Goal: Task Accomplishment & Management: Manage account settings

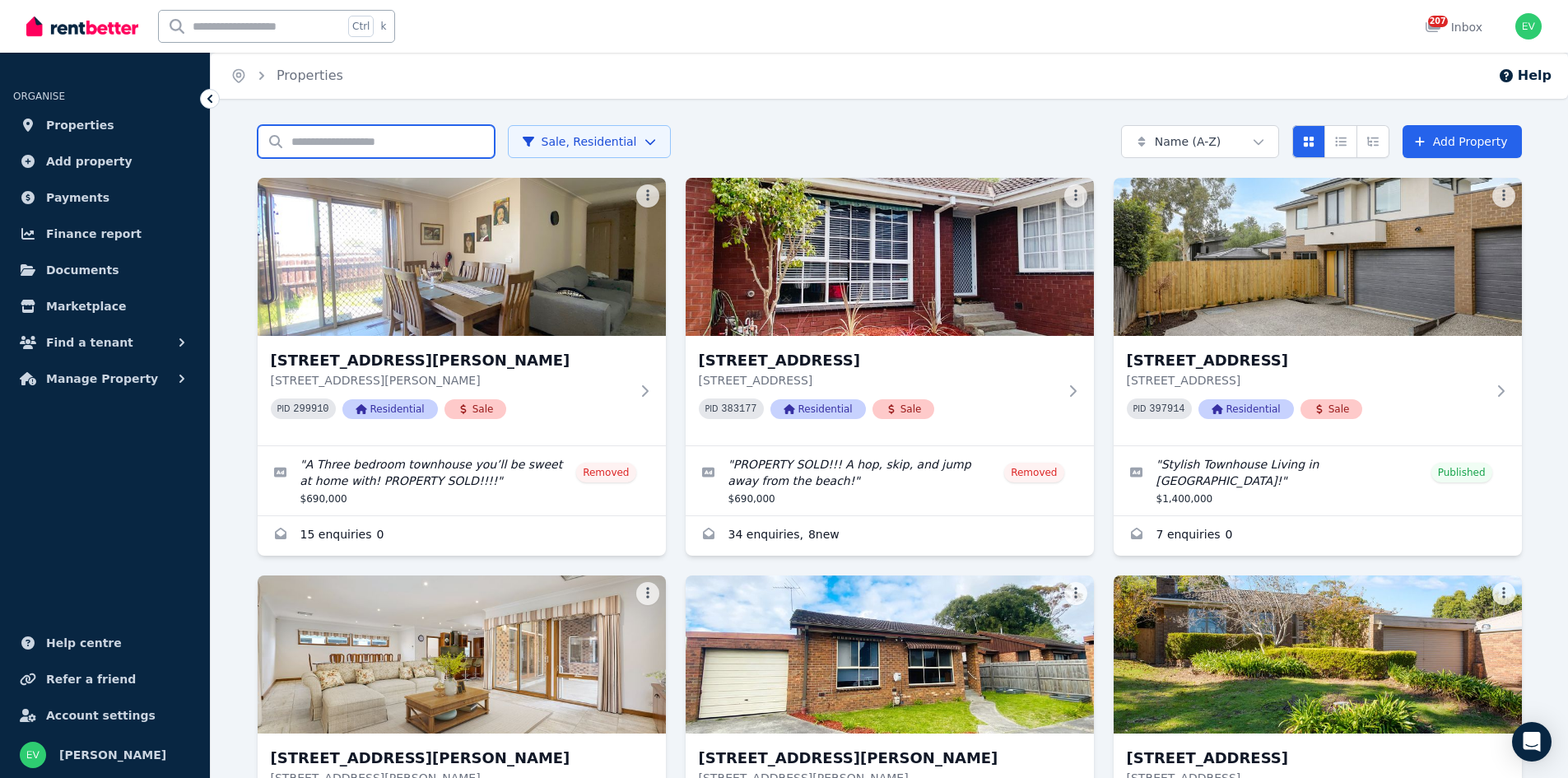
click at [334, 141] on input "Search properties" at bounding box center [377, 142] width 237 height 33
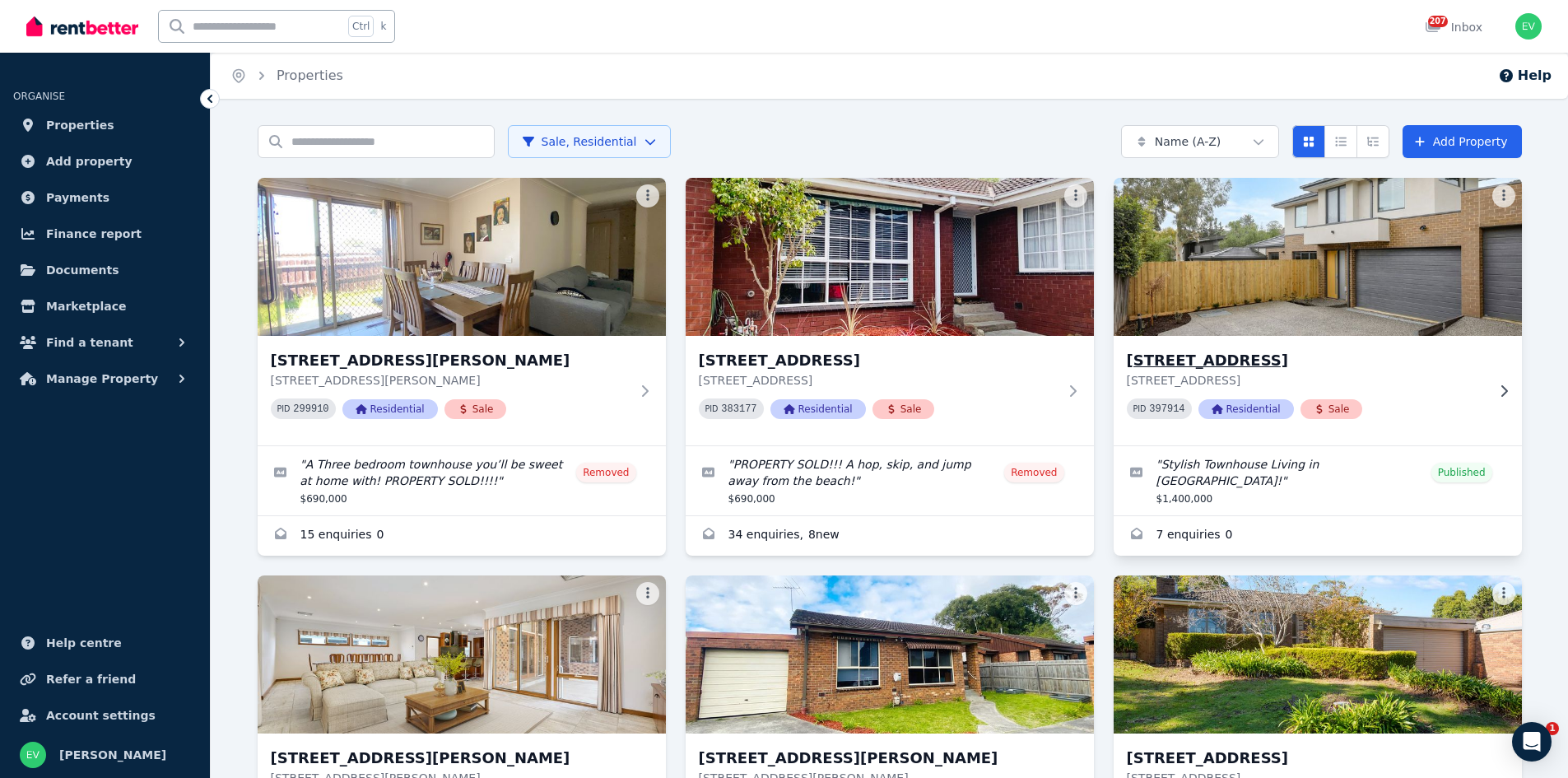
click at [1311, 264] on img at bounding box center [1317, 256] width 429 height 167
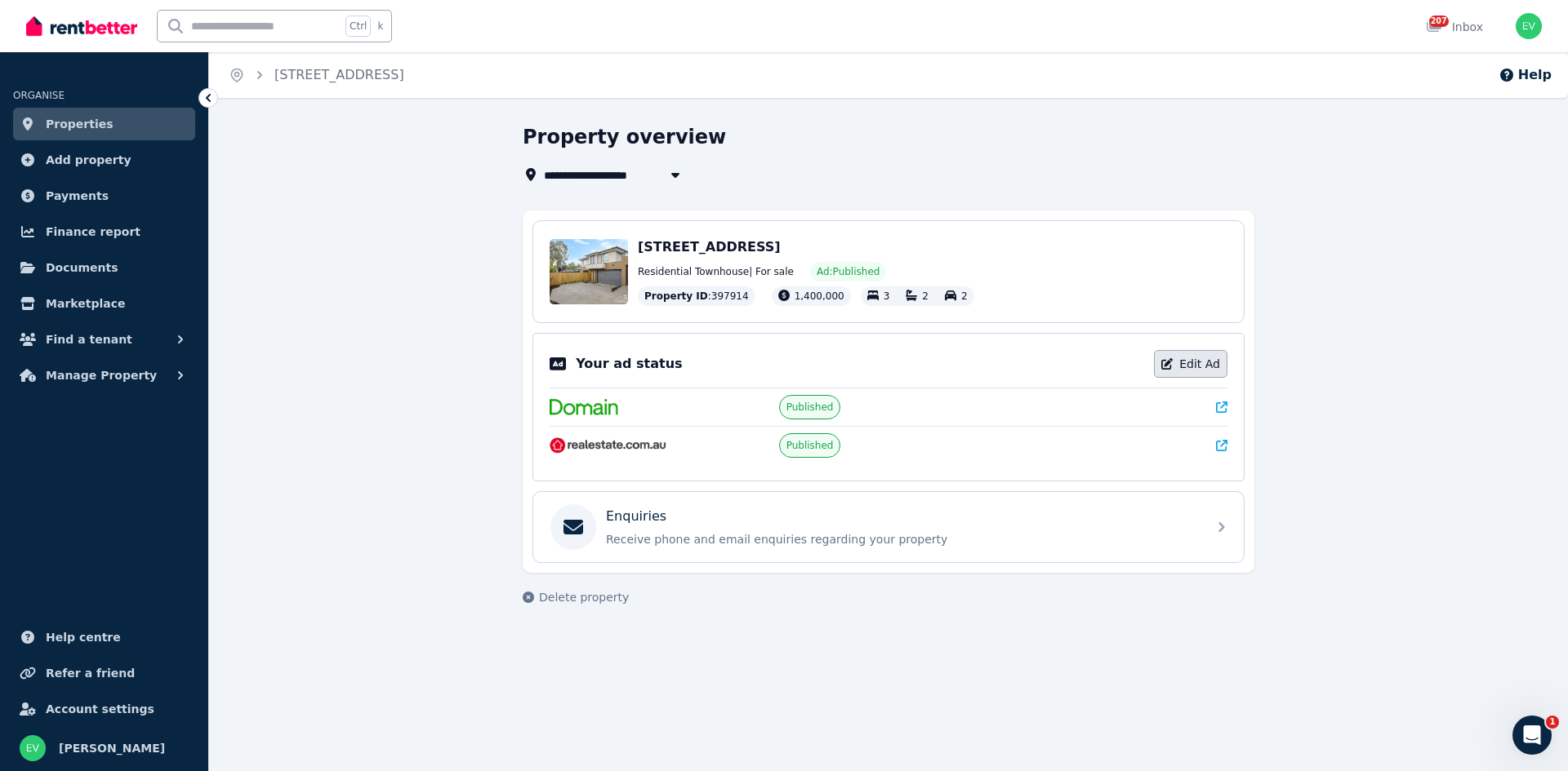
click at [1204, 366] on link "Edit Ad" at bounding box center [1190, 364] width 73 height 28
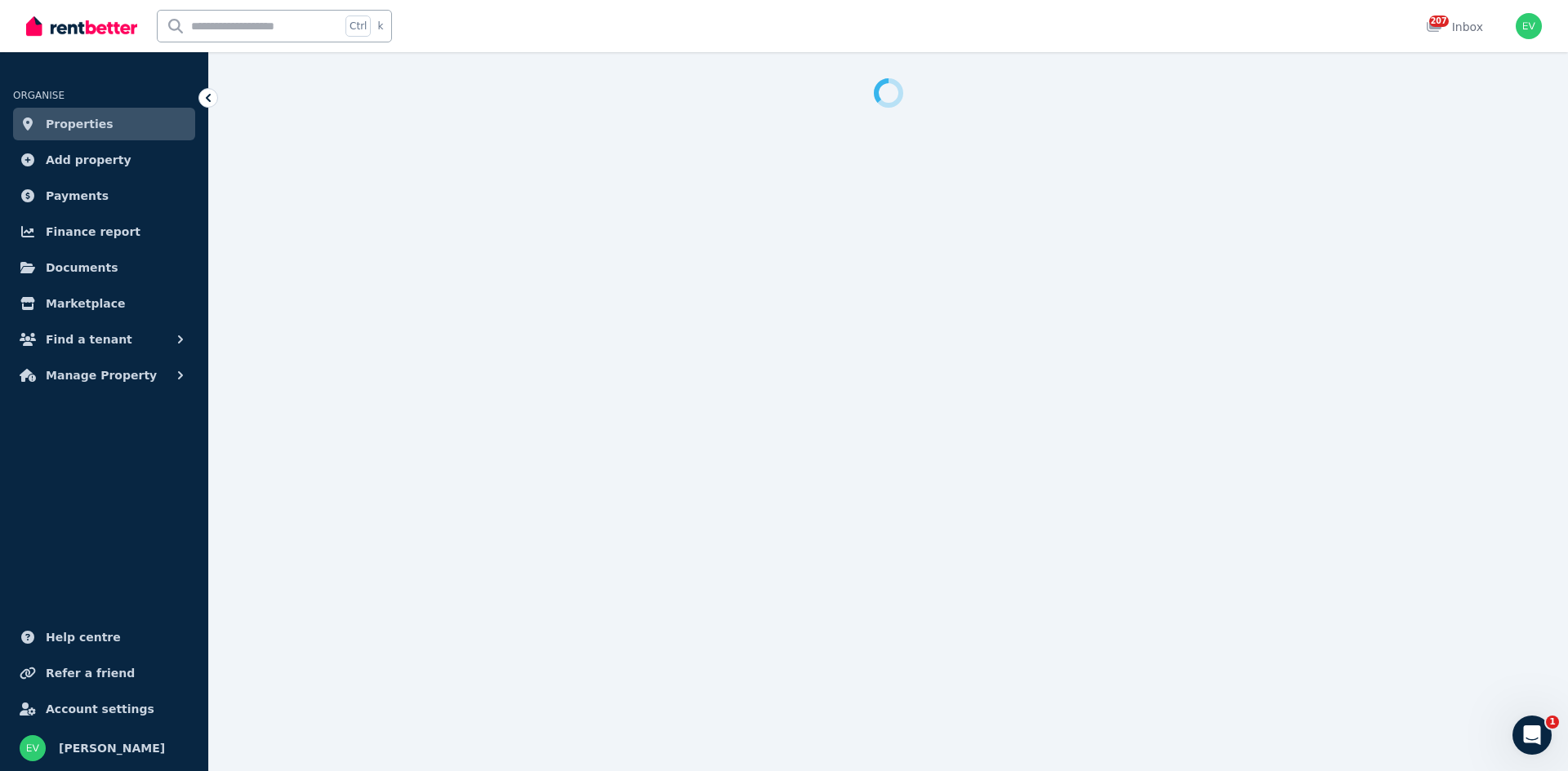
select select "**********"
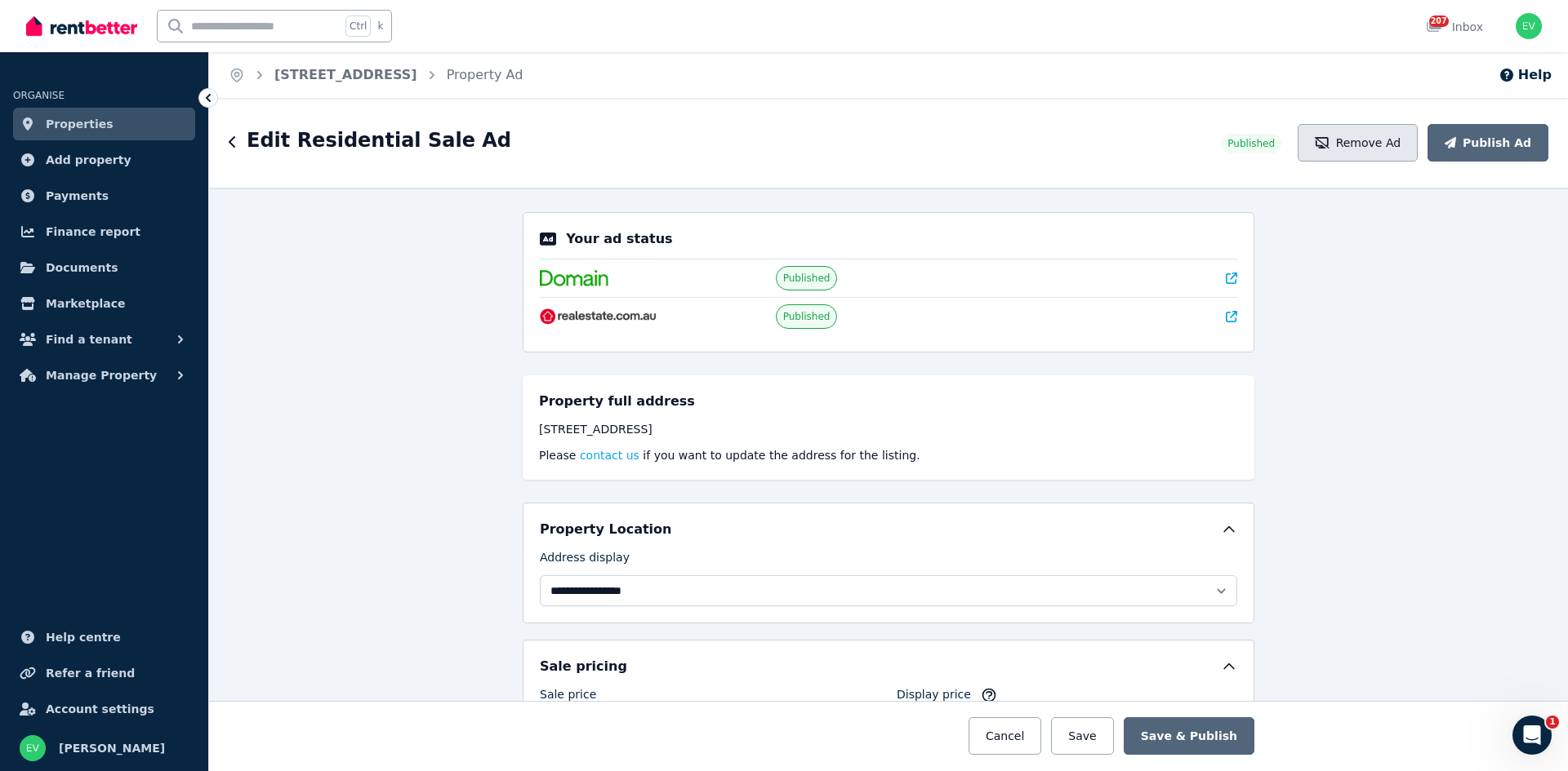
click at [1366, 136] on button "Remove Ad" at bounding box center [1358, 143] width 120 height 38
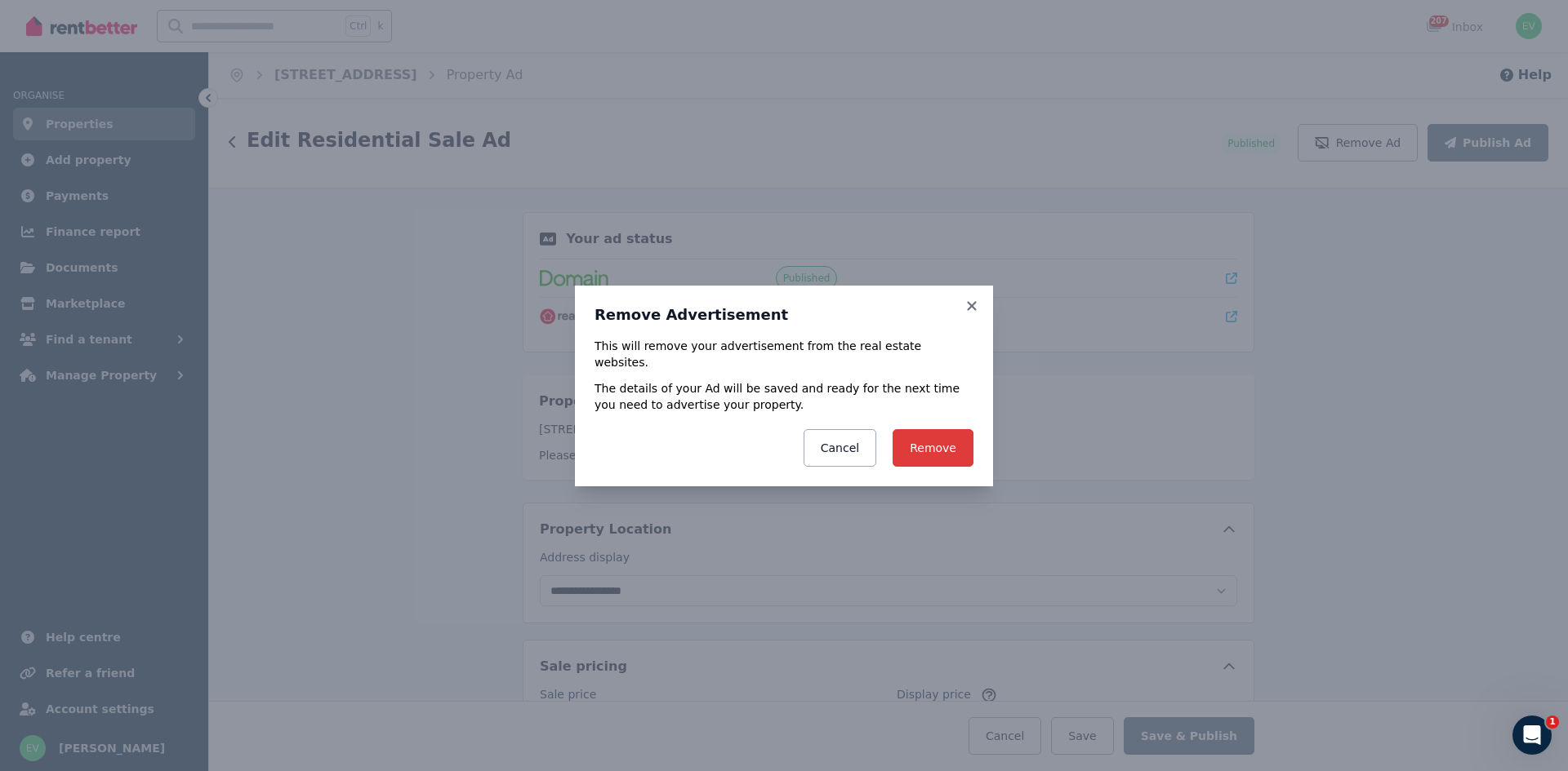
click at [946, 447] on button "Remove" at bounding box center [933, 448] width 81 height 38
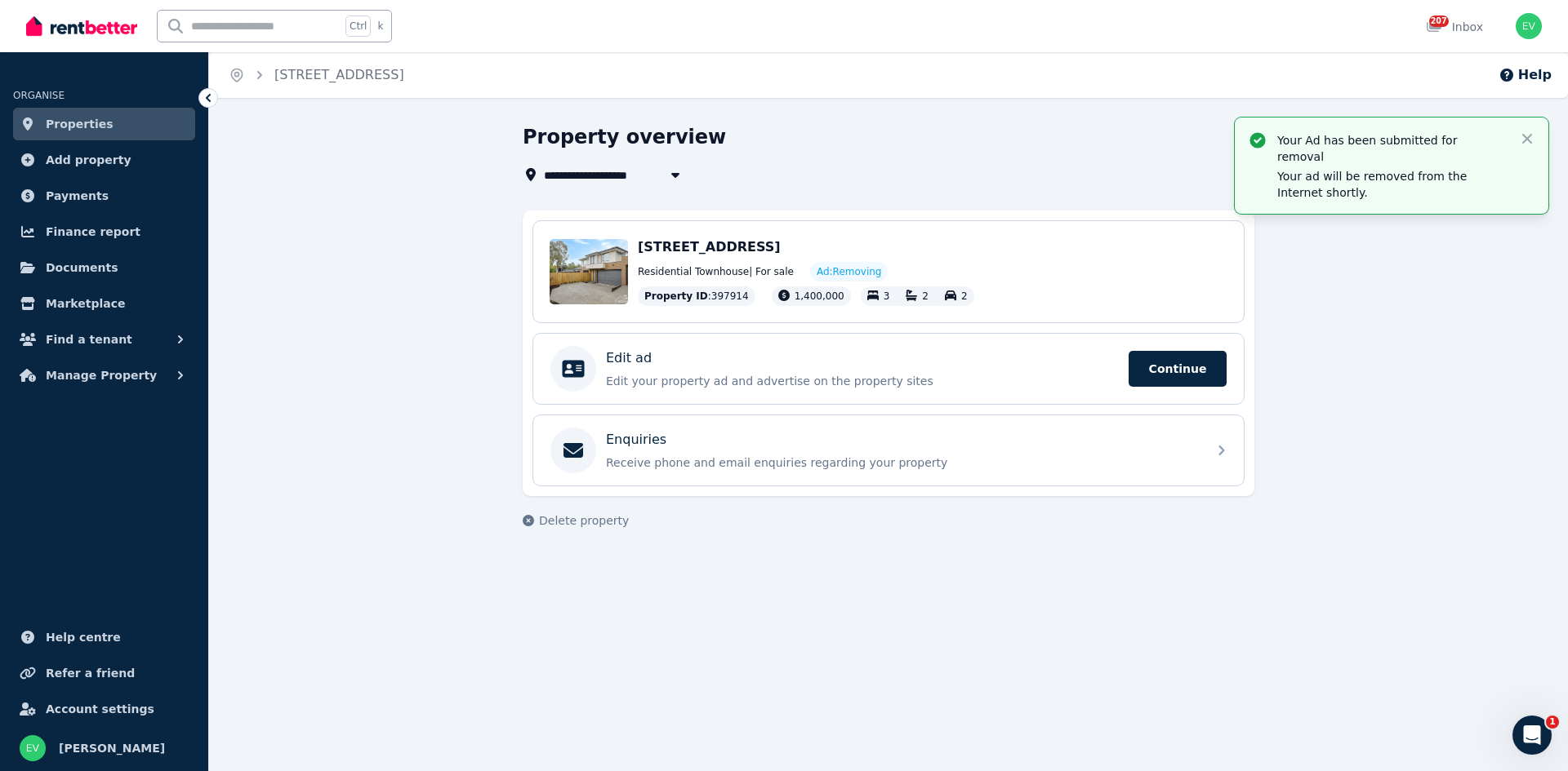
click at [69, 118] on span "Properties" at bounding box center [79, 124] width 68 height 19
